Goal: Task Accomplishment & Management: Use online tool/utility

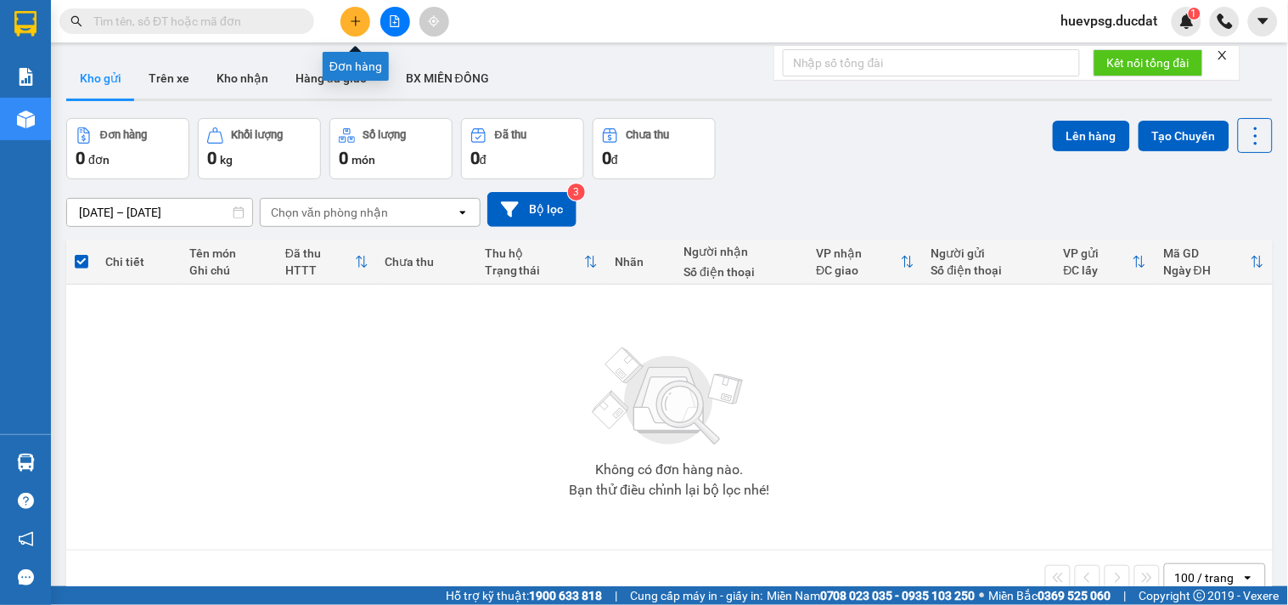
click at [350, 20] on icon "plus" at bounding box center [356, 21] width 12 height 12
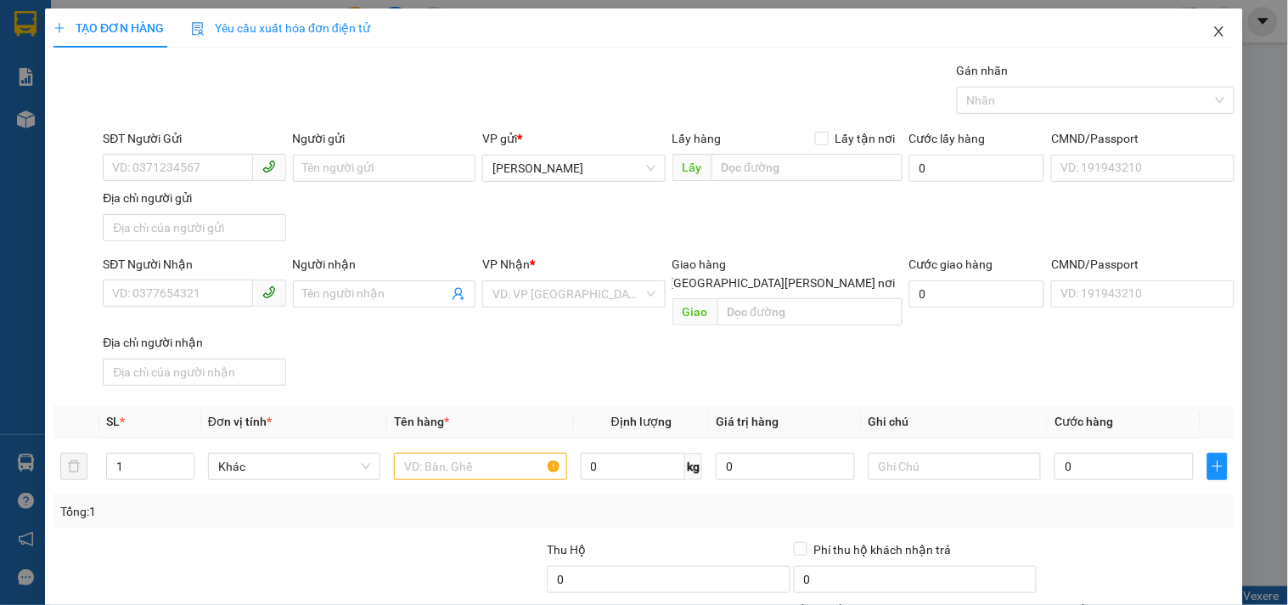
click at [1213, 32] on icon "close" at bounding box center [1220, 32] width 14 height 14
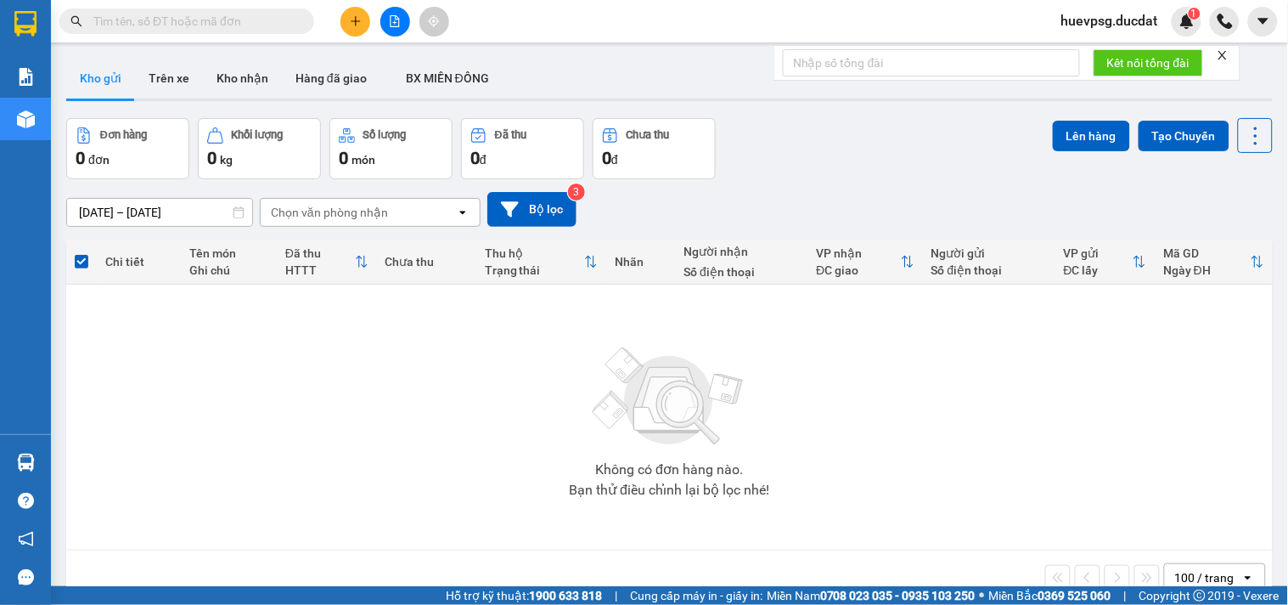
click at [251, 24] on input "text" at bounding box center [193, 21] width 200 height 19
click at [166, 23] on input "text" at bounding box center [193, 21] width 200 height 19
click at [392, 31] on button at bounding box center [395, 22] width 30 height 30
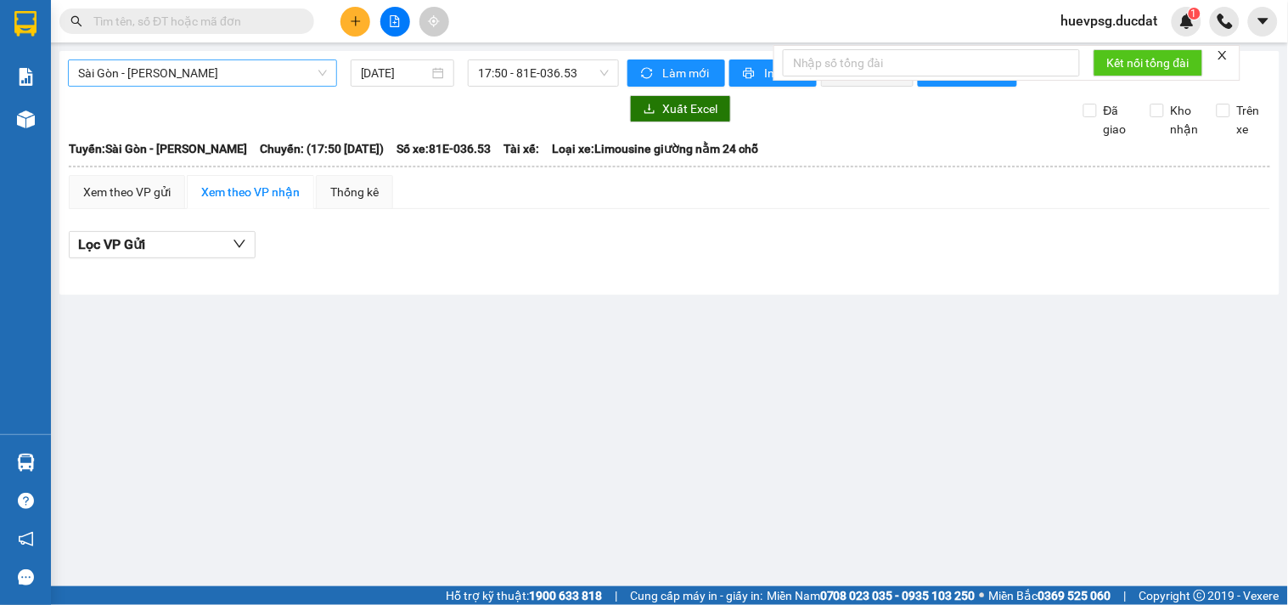
click at [263, 76] on span "Sài Gòn - [PERSON_NAME]" at bounding box center [202, 72] width 249 height 25
click at [206, 73] on span "Sài Gòn - [PERSON_NAME]" at bounding box center [202, 72] width 249 height 25
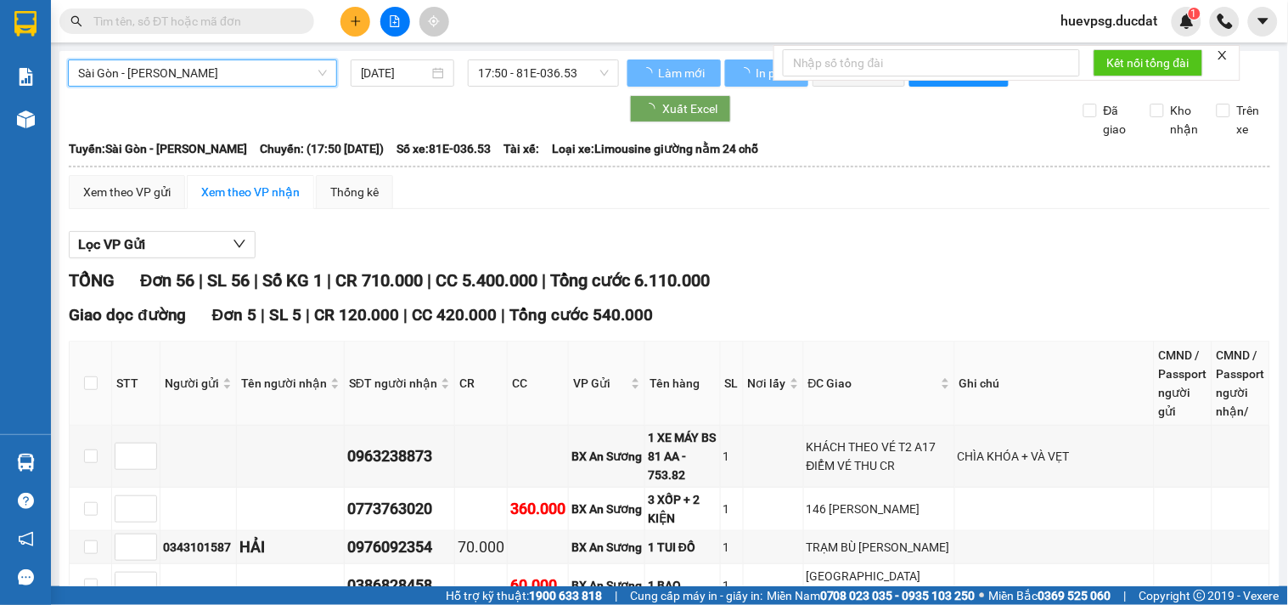
click at [171, 71] on span "Sài Gòn - [PERSON_NAME]" at bounding box center [202, 72] width 249 height 25
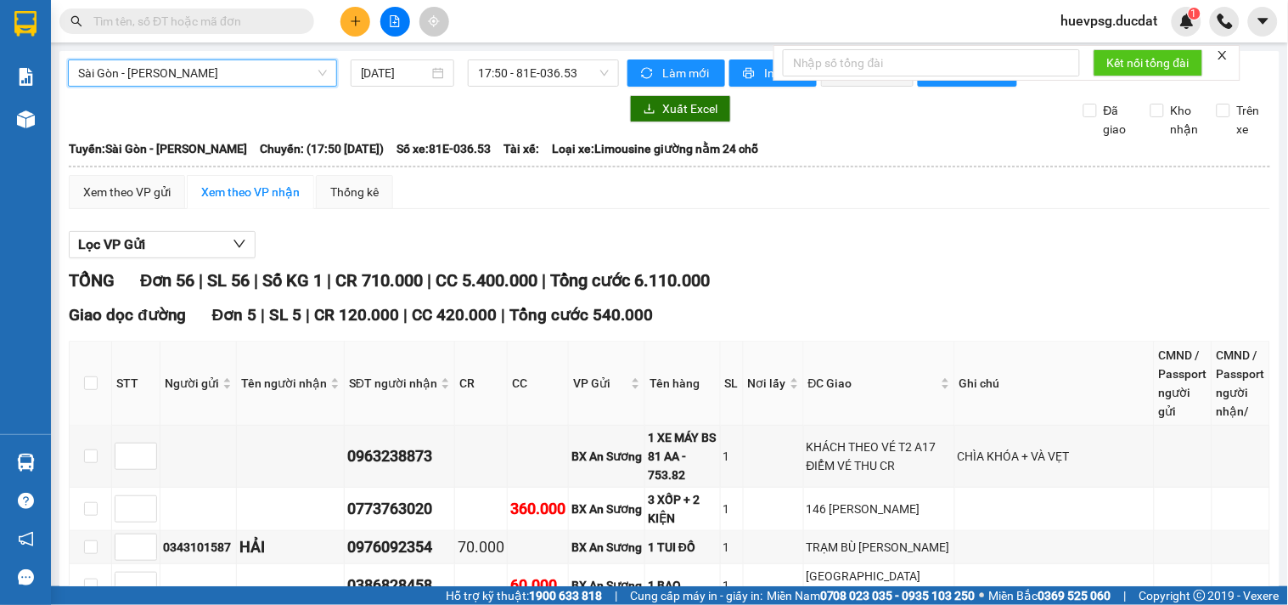
click at [171, 71] on span "Sài Gòn - [PERSON_NAME]" at bounding box center [202, 72] width 249 height 25
click at [160, 82] on span "Sài Gòn - [PERSON_NAME]" at bounding box center [202, 72] width 249 height 25
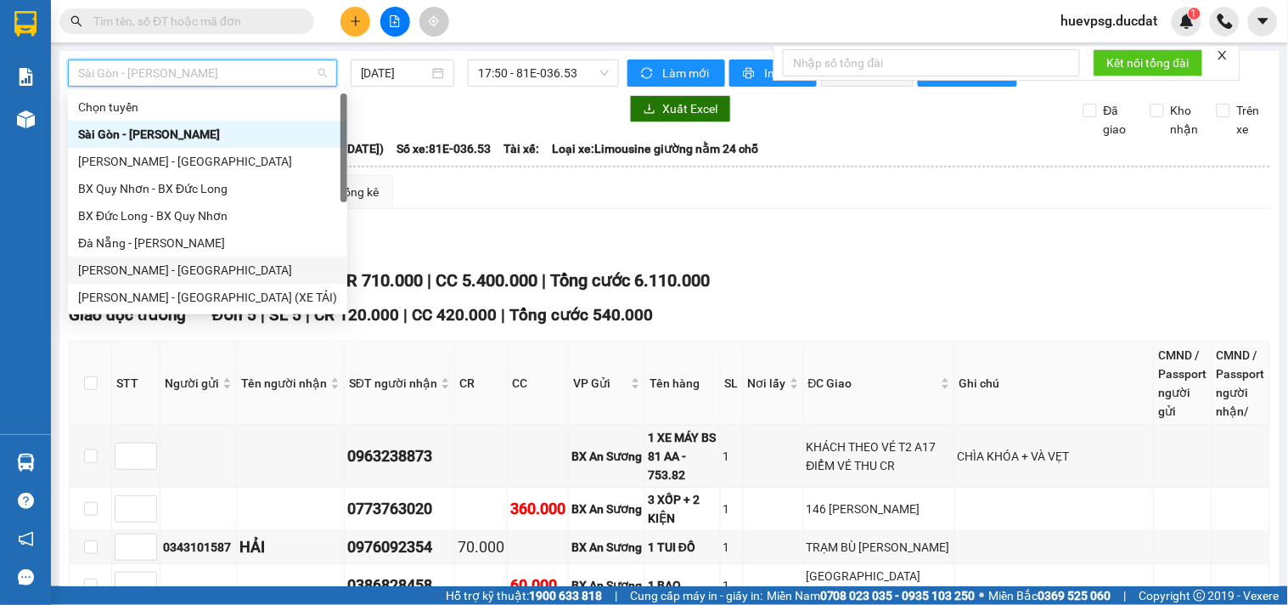
click at [96, 268] on div "[PERSON_NAME] - [GEOGRAPHIC_DATA]" at bounding box center [207, 270] width 259 height 19
type input "[DATE]"
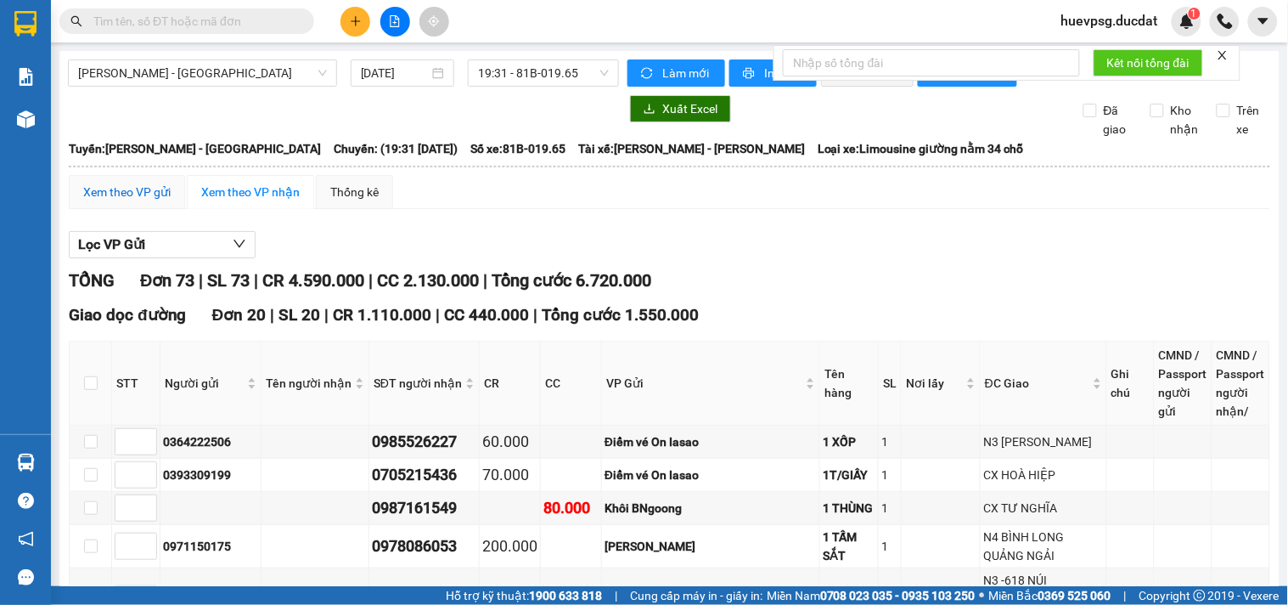
click at [156, 201] on div "Xem theo VP gửi" at bounding box center [126, 192] width 87 height 19
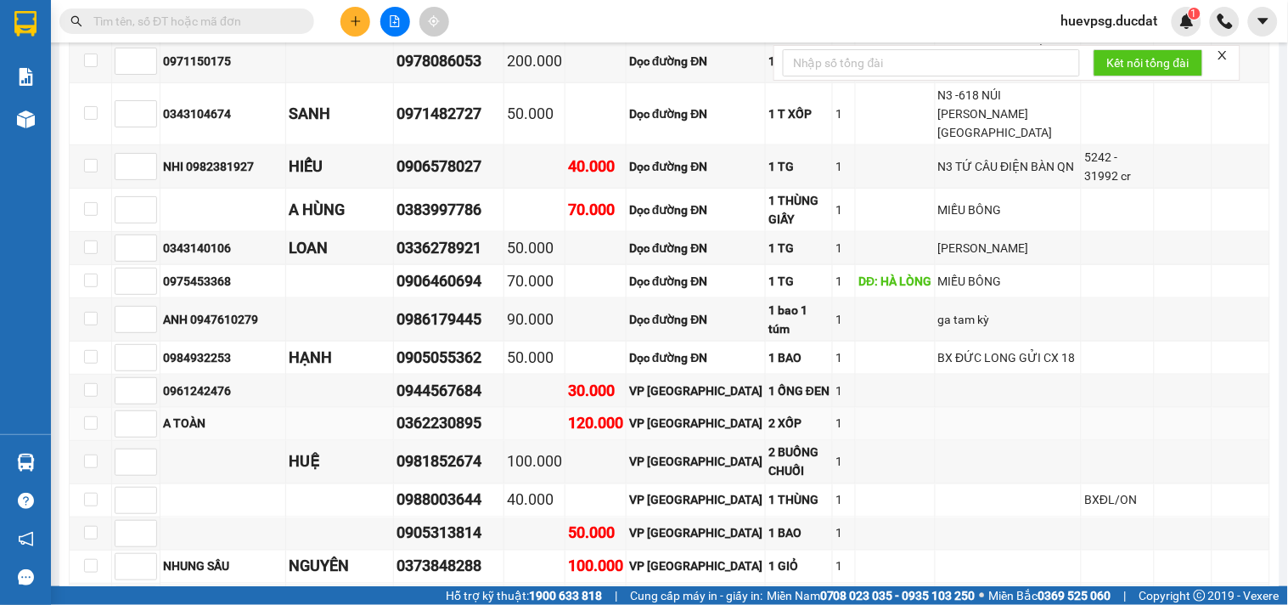
scroll to position [2075, 0]
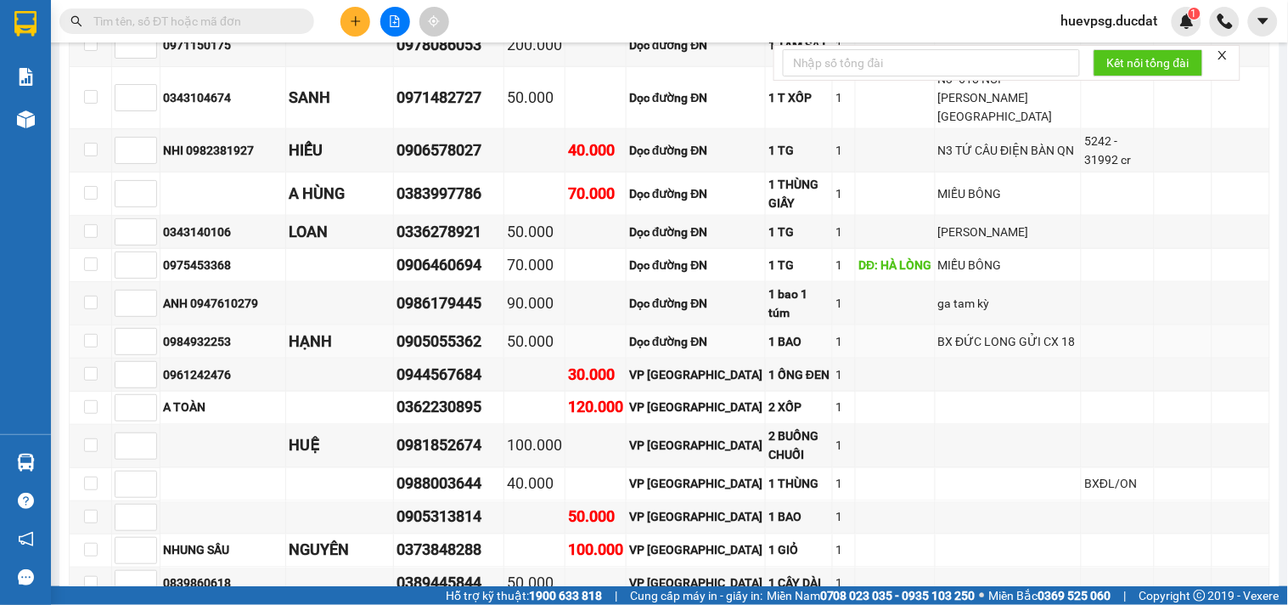
click at [885, 325] on td at bounding box center [895, 341] width 79 height 33
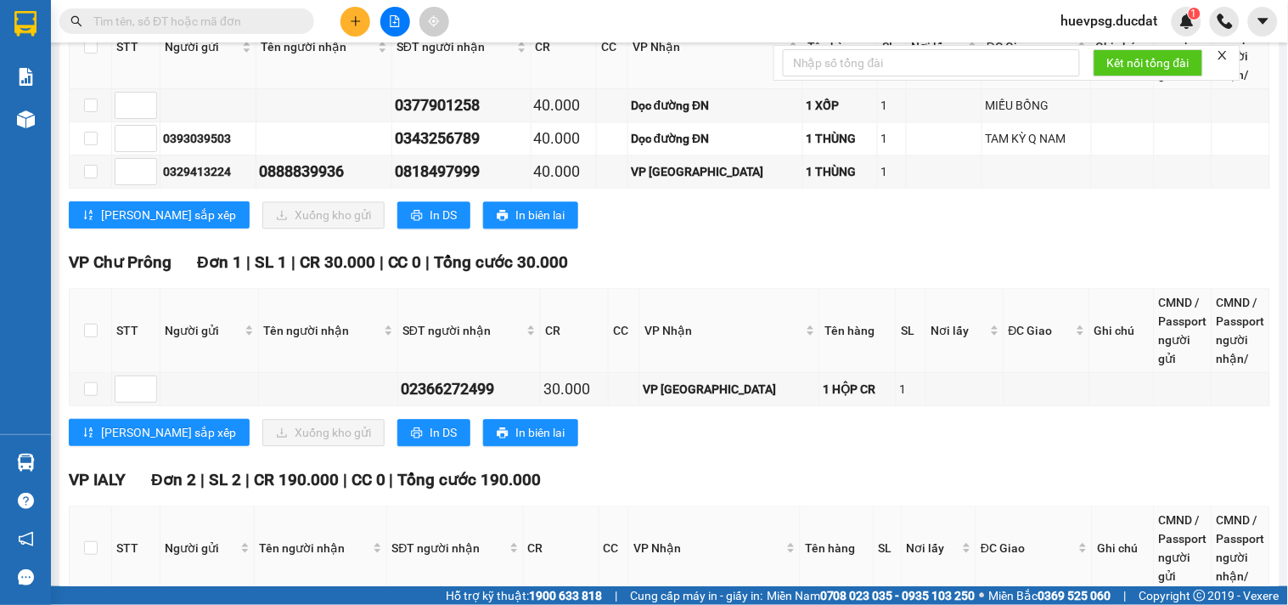
scroll to position [4151, 0]
click at [707, 249] on div "[PERSON_NAME] Prông Đơn 1 | SL 1 | CR 30.000 | CC 0 | [PERSON_NAME] 30.000" at bounding box center [670, 261] width 1202 height 25
click at [284, 19] on input "text" at bounding box center [193, 21] width 200 height 19
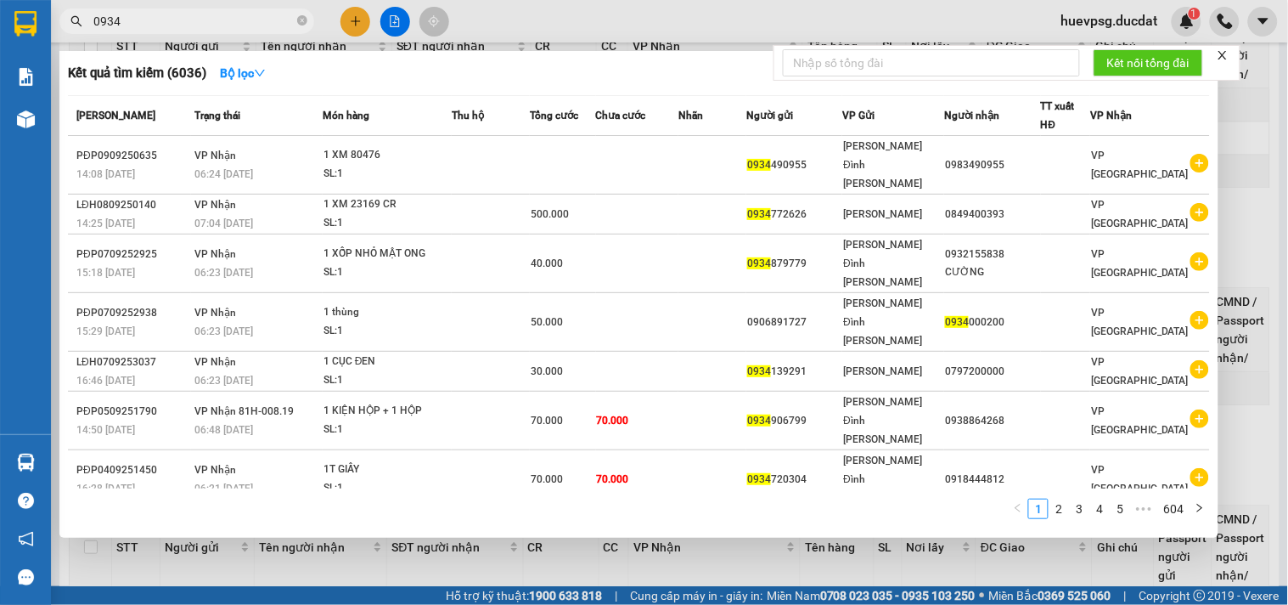
click at [228, 17] on input "0934" at bounding box center [193, 21] width 200 height 19
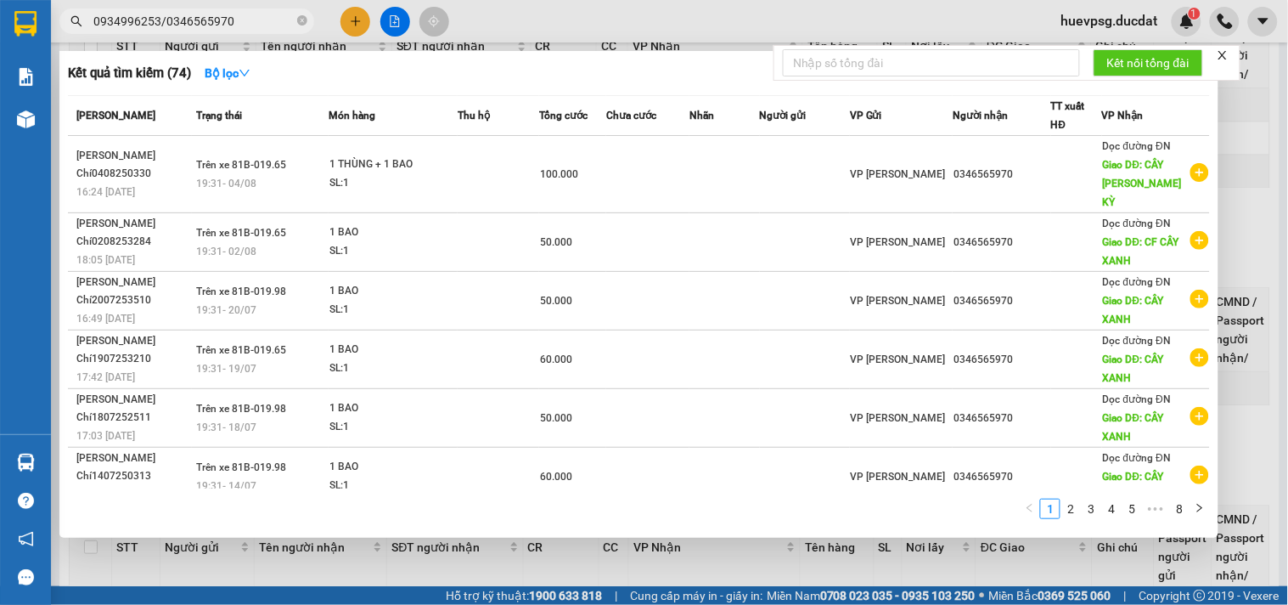
drag, startPoint x: 161, startPoint y: 23, endPoint x: 233, endPoint y: 25, distance: 71.4
click at [233, 25] on input "0934996253/0346565970" at bounding box center [193, 21] width 200 height 19
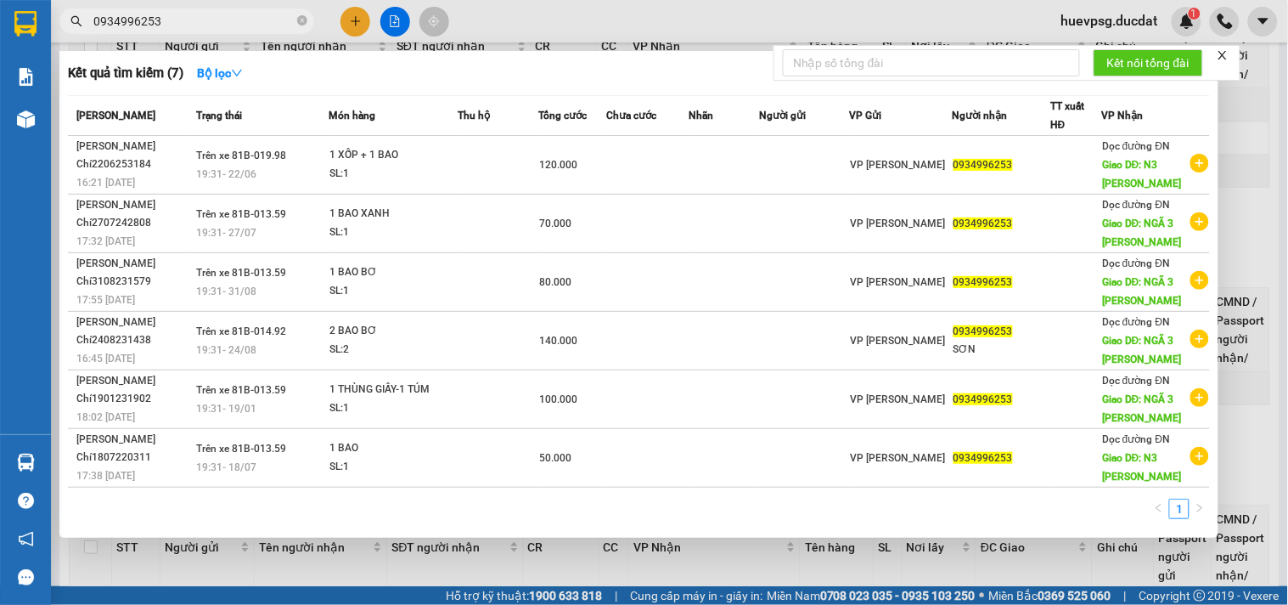
click at [144, 26] on input "0934996253" at bounding box center [193, 21] width 200 height 19
paste input "346565970"
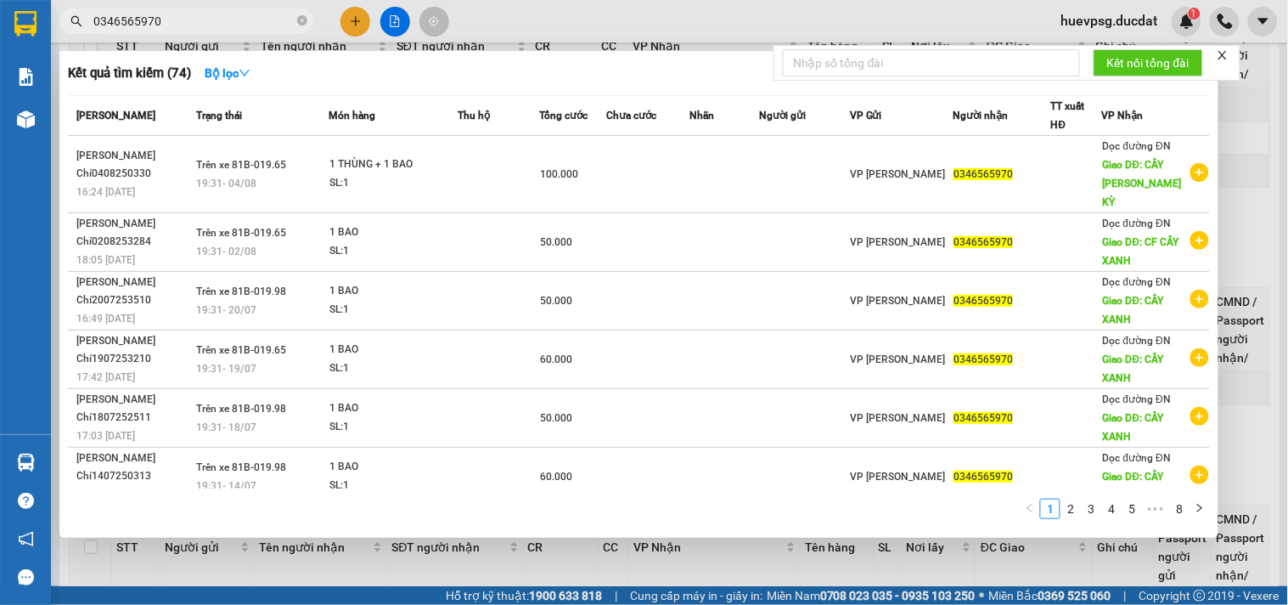
type input "0346565970"
click at [726, 566] on div at bounding box center [644, 302] width 1288 height 605
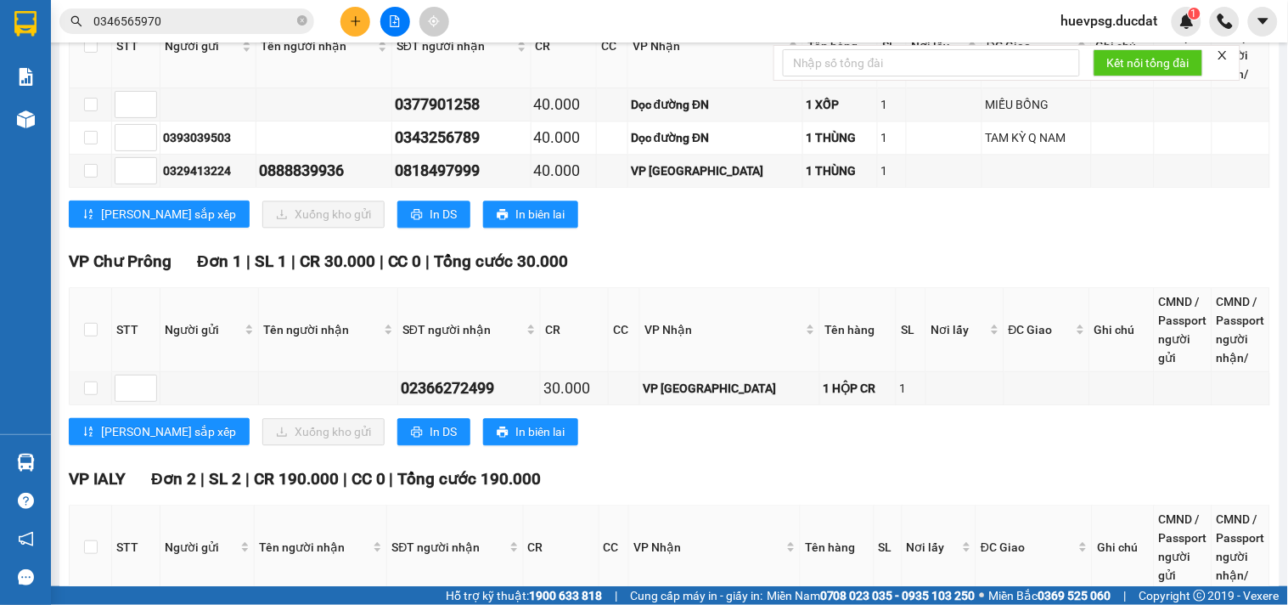
click at [251, 15] on input "0346565970" at bounding box center [193, 21] width 200 height 19
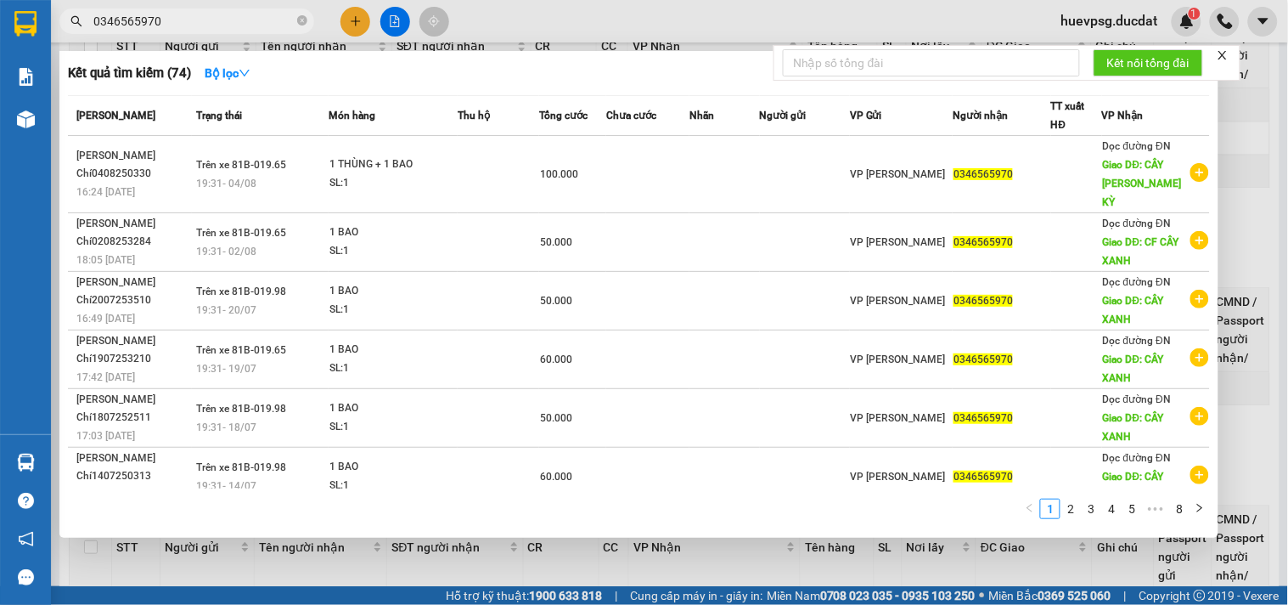
click at [251, 15] on input "0346565970" at bounding box center [193, 21] width 200 height 19
click at [303, 20] on icon "close-circle" at bounding box center [302, 20] width 10 height 10
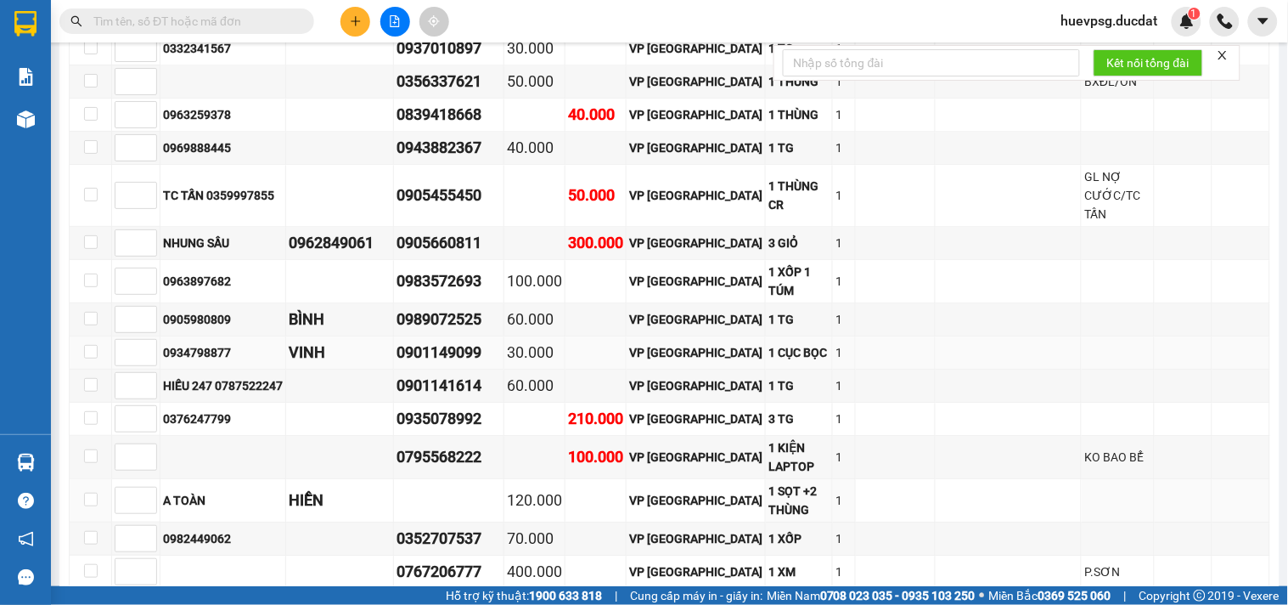
scroll to position [2574, 0]
